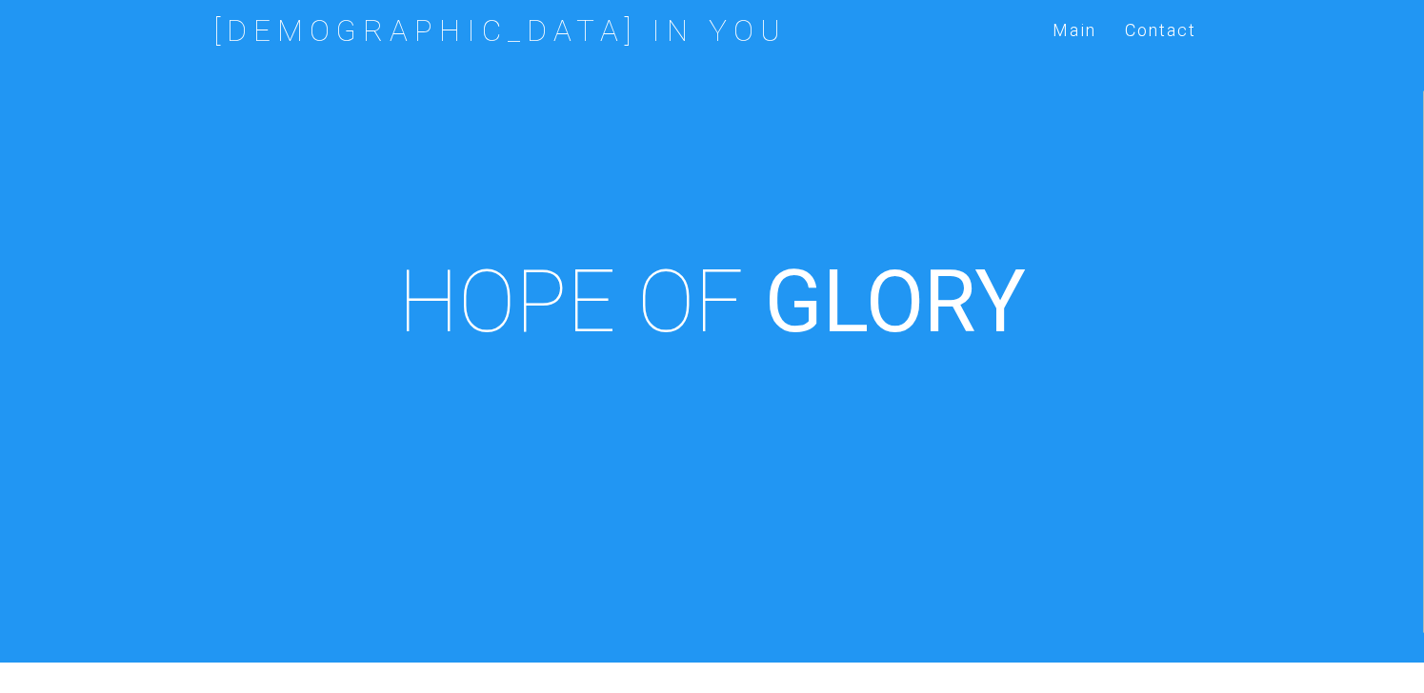
scroll to position [663, 0]
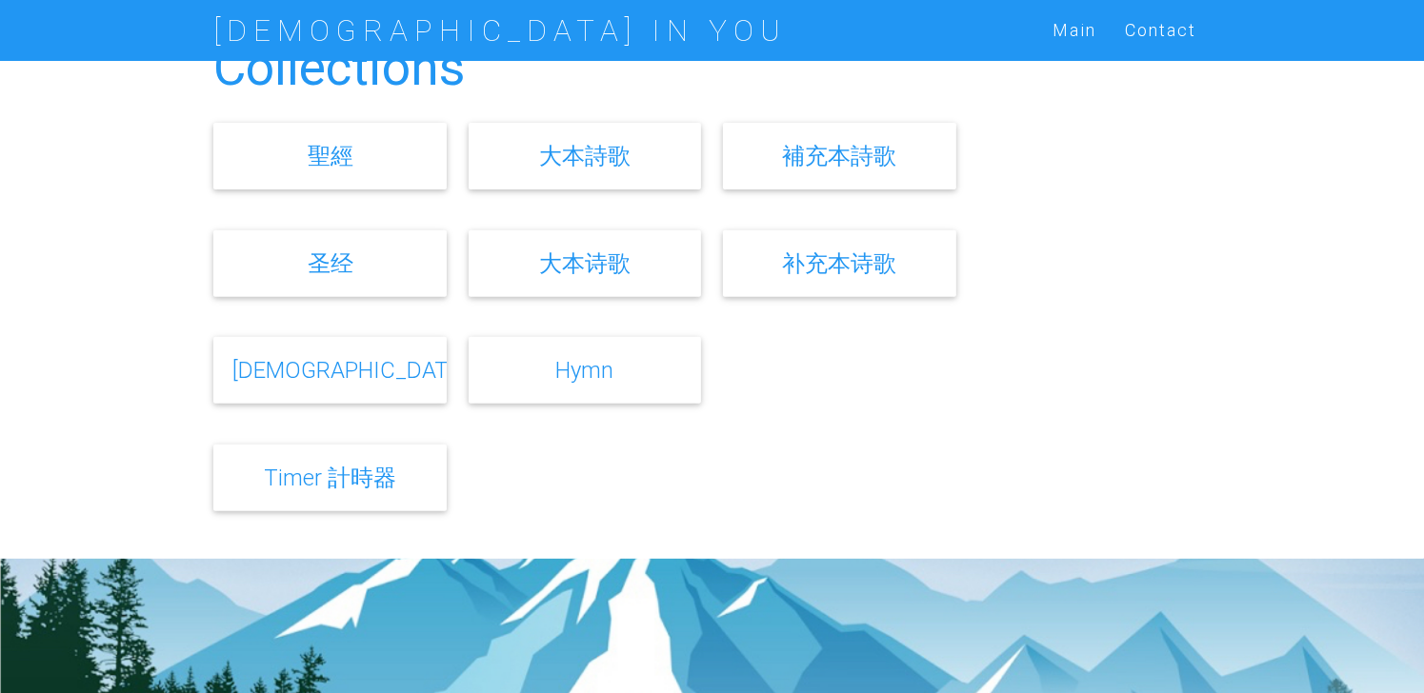
click at [842, 266] on link "补充本诗歌" at bounding box center [839, 264] width 114 height 28
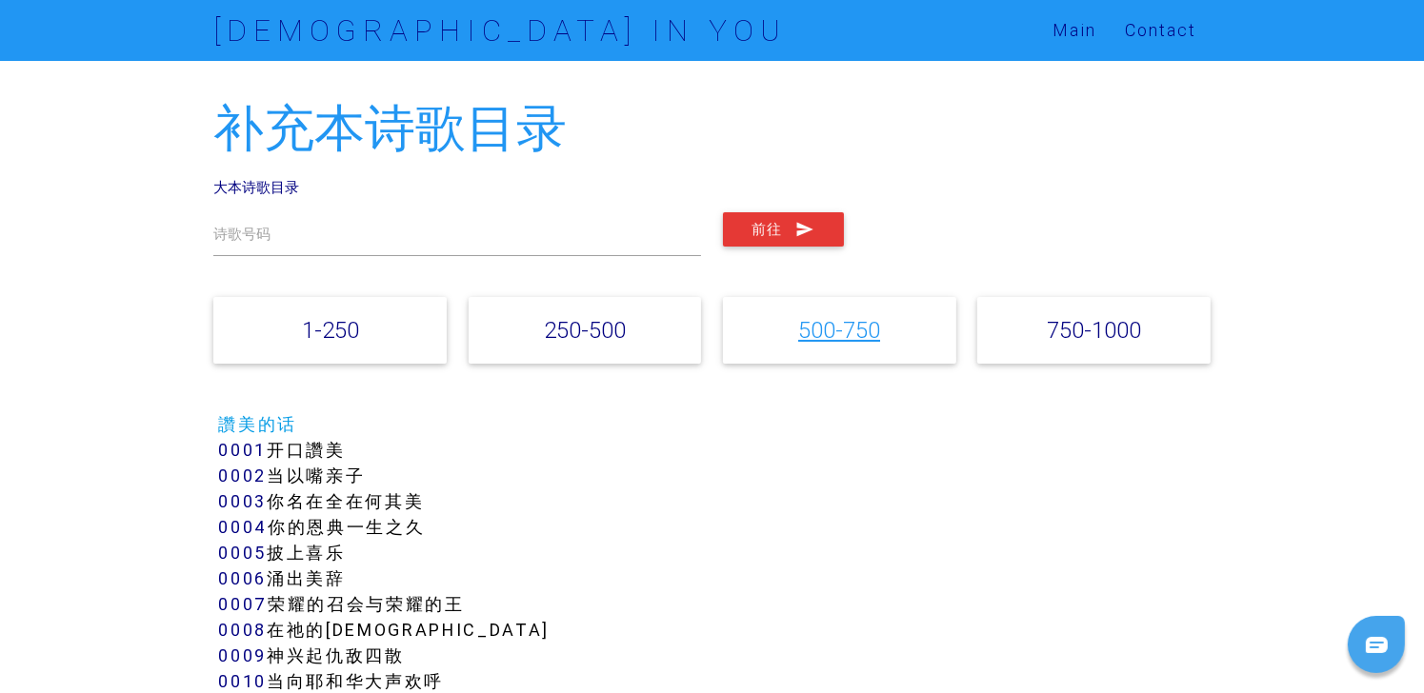
click at [872, 331] on link "500-750" at bounding box center [839, 330] width 82 height 28
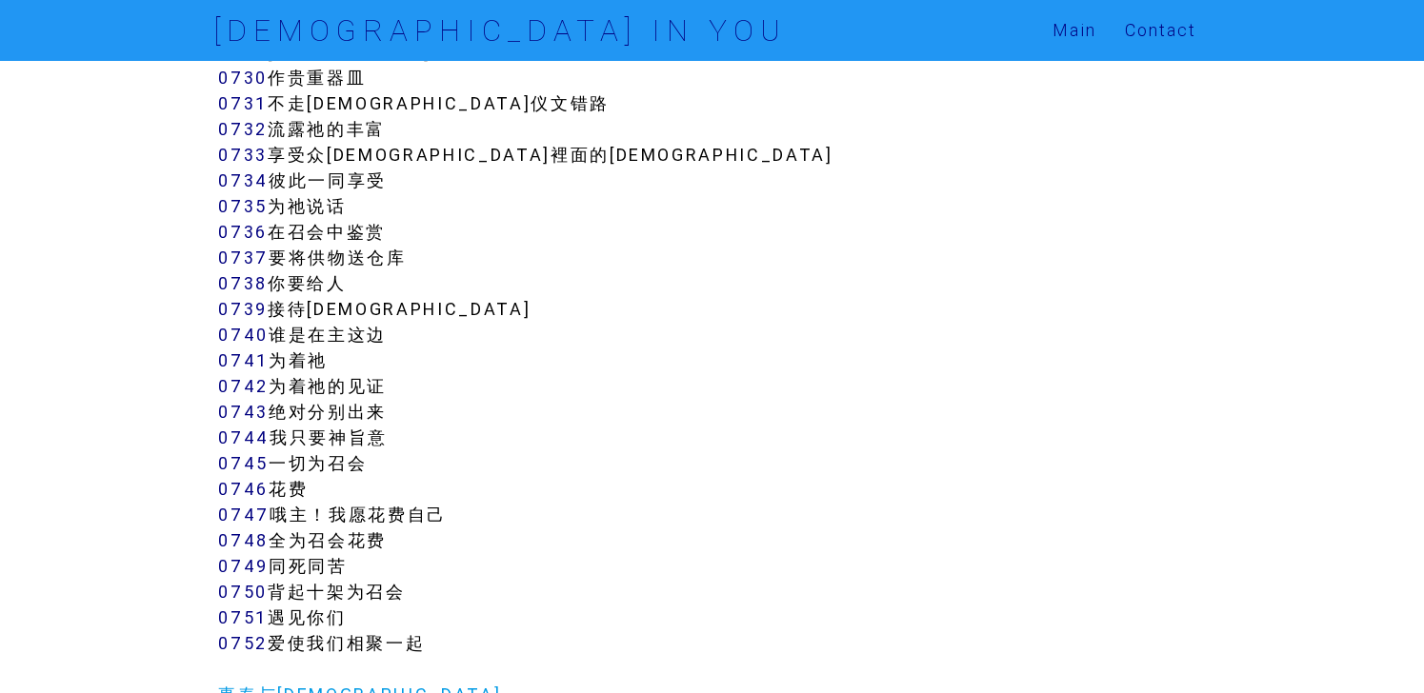
scroll to position [7227, 0]
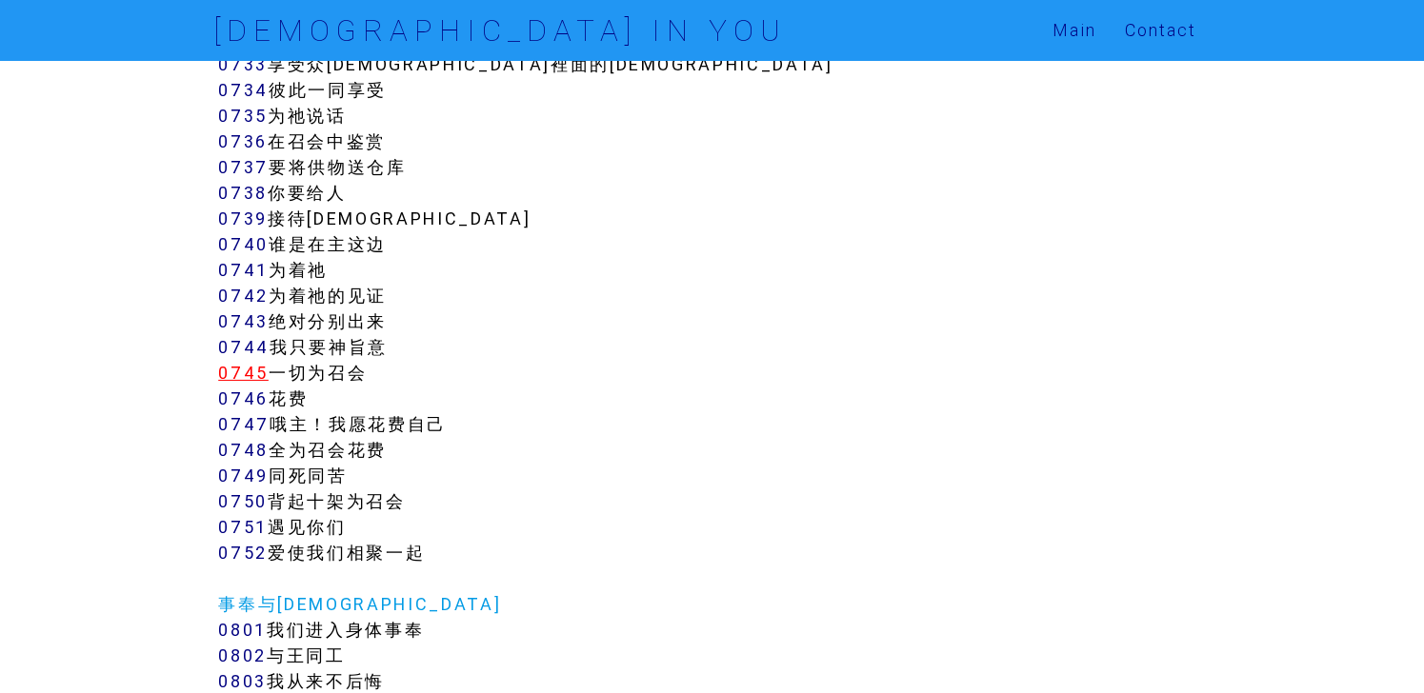
click at [259, 377] on link "0745" at bounding box center [243, 373] width 50 height 22
